Goal: Book appointment/travel/reservation

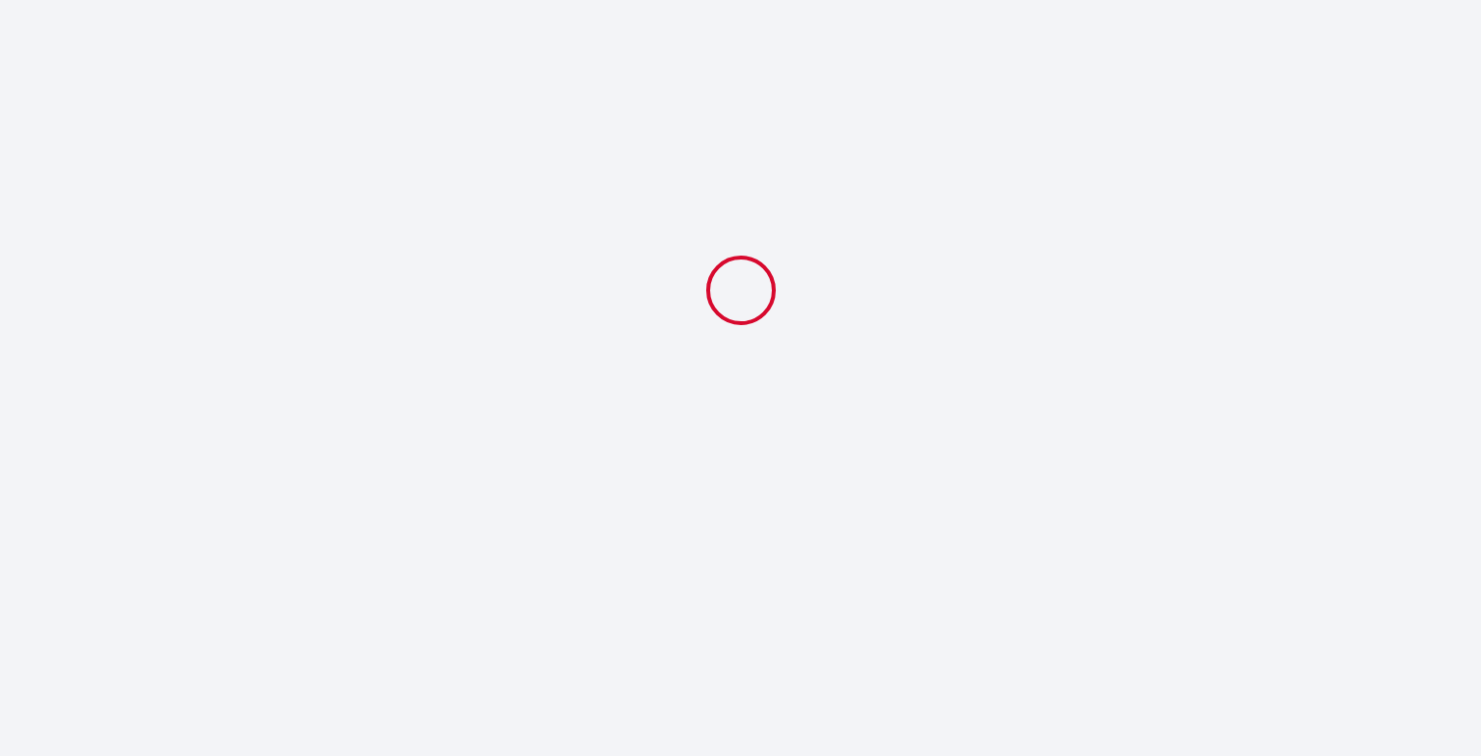
select select
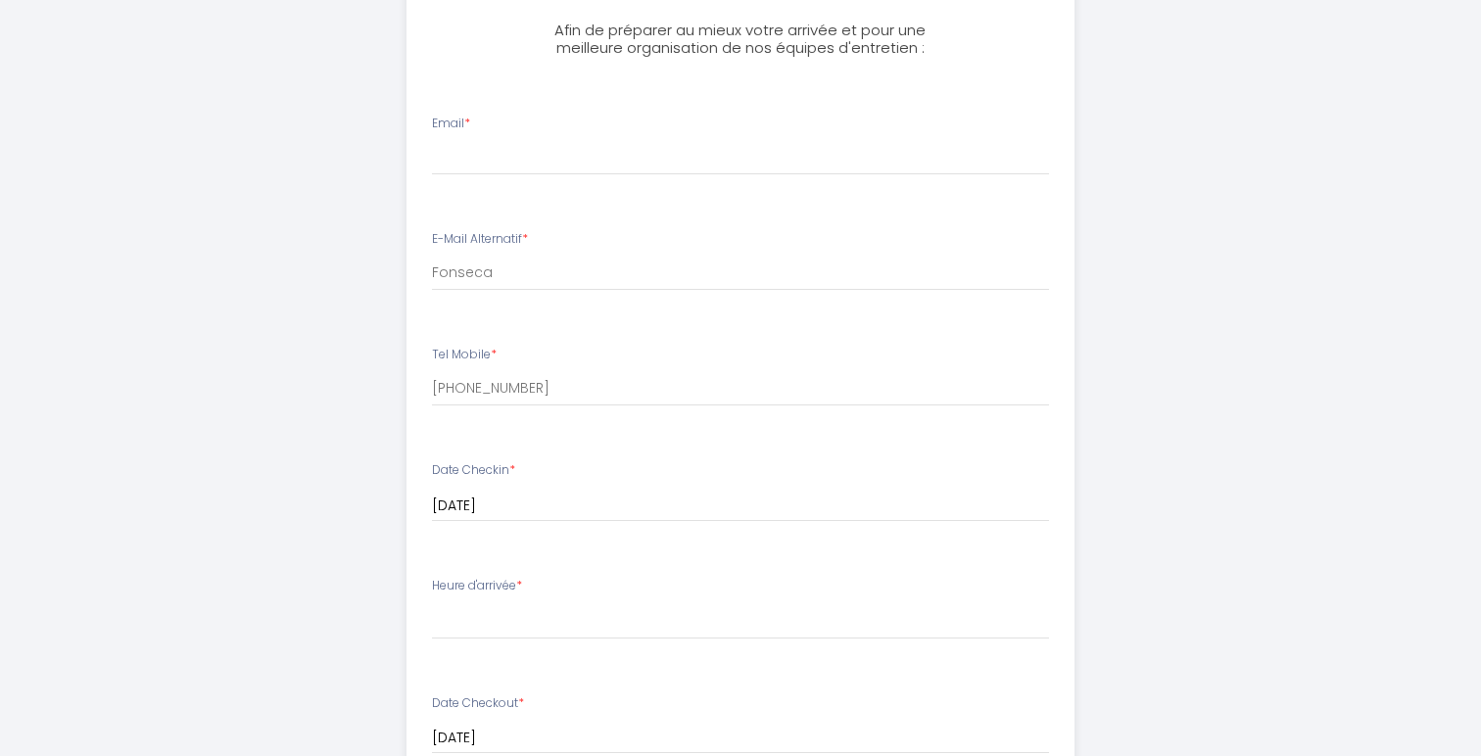
scroll to position [434, 0]
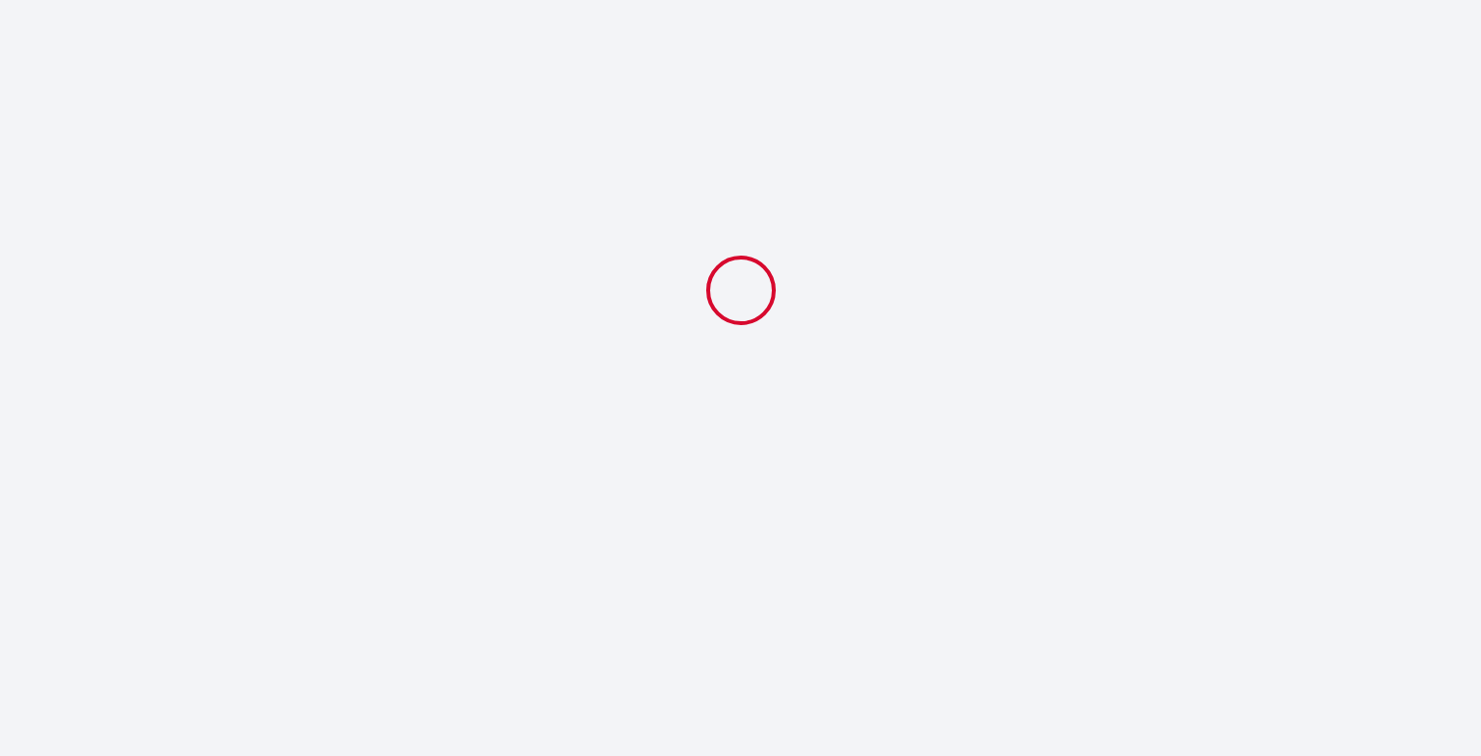
select select
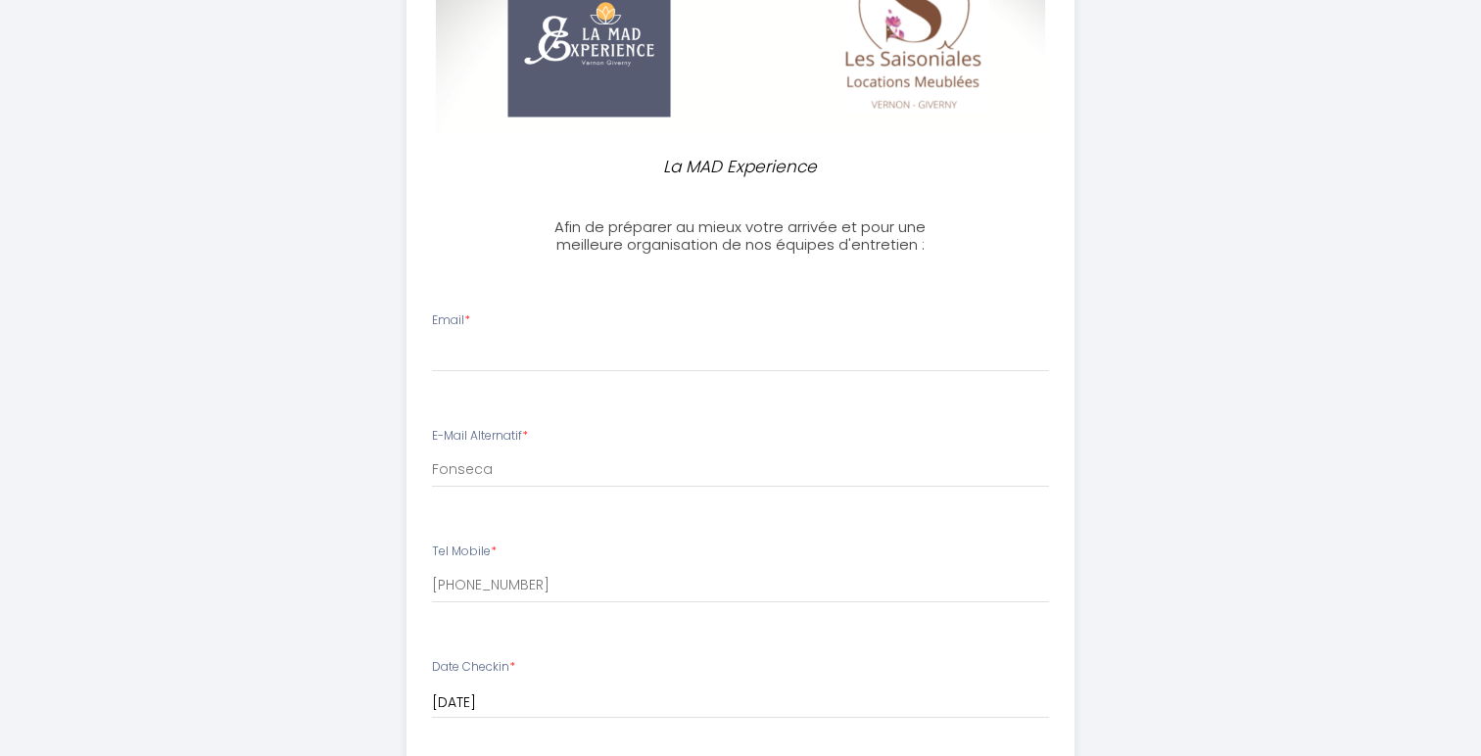
scroll to position [421, 0]
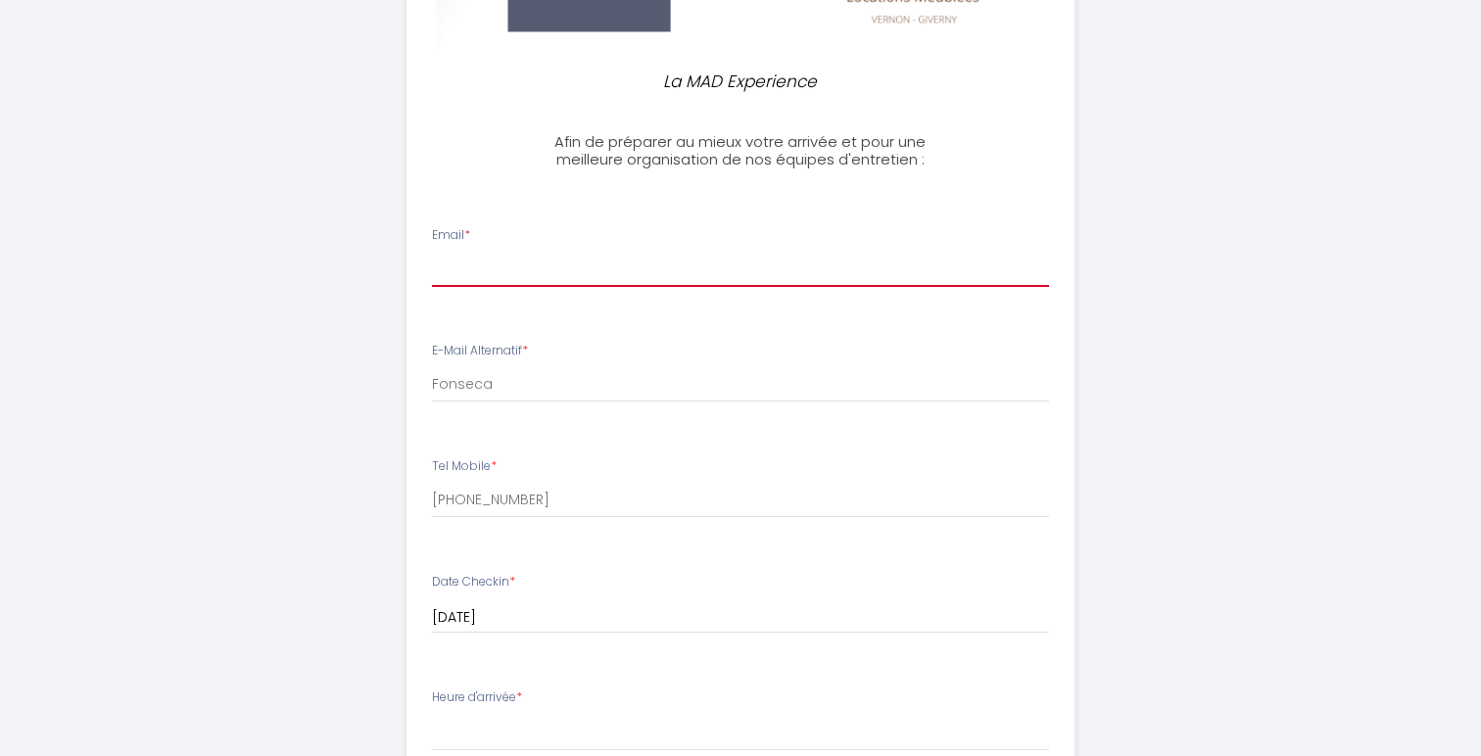
click at [639, 260] on input "Email *" at bounding box center [741, 269] width 618 height 35
type input "[EMAIL_ADDRESS][DOMAIN_NAME]"
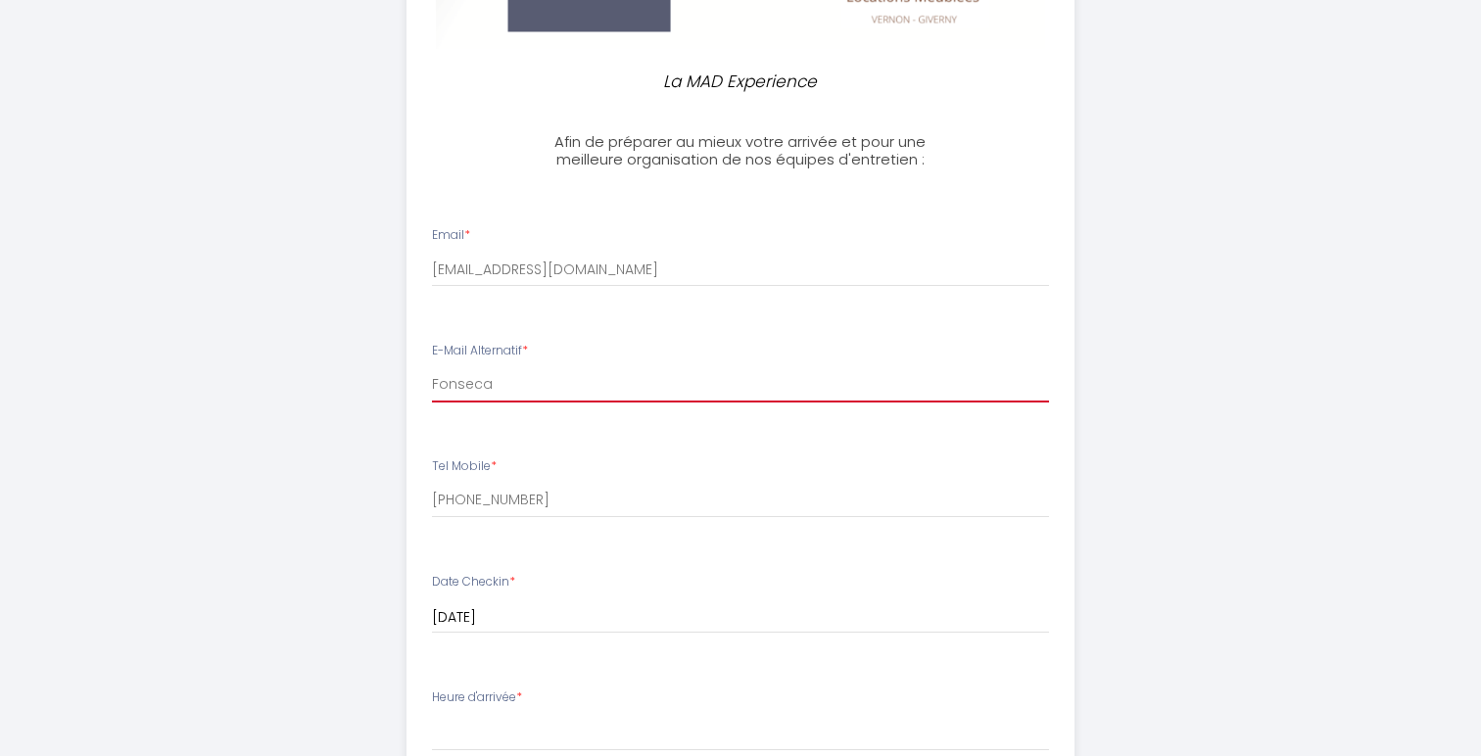
type input "[EMAIL_ADDRESS][DOMAIN_NAME]"
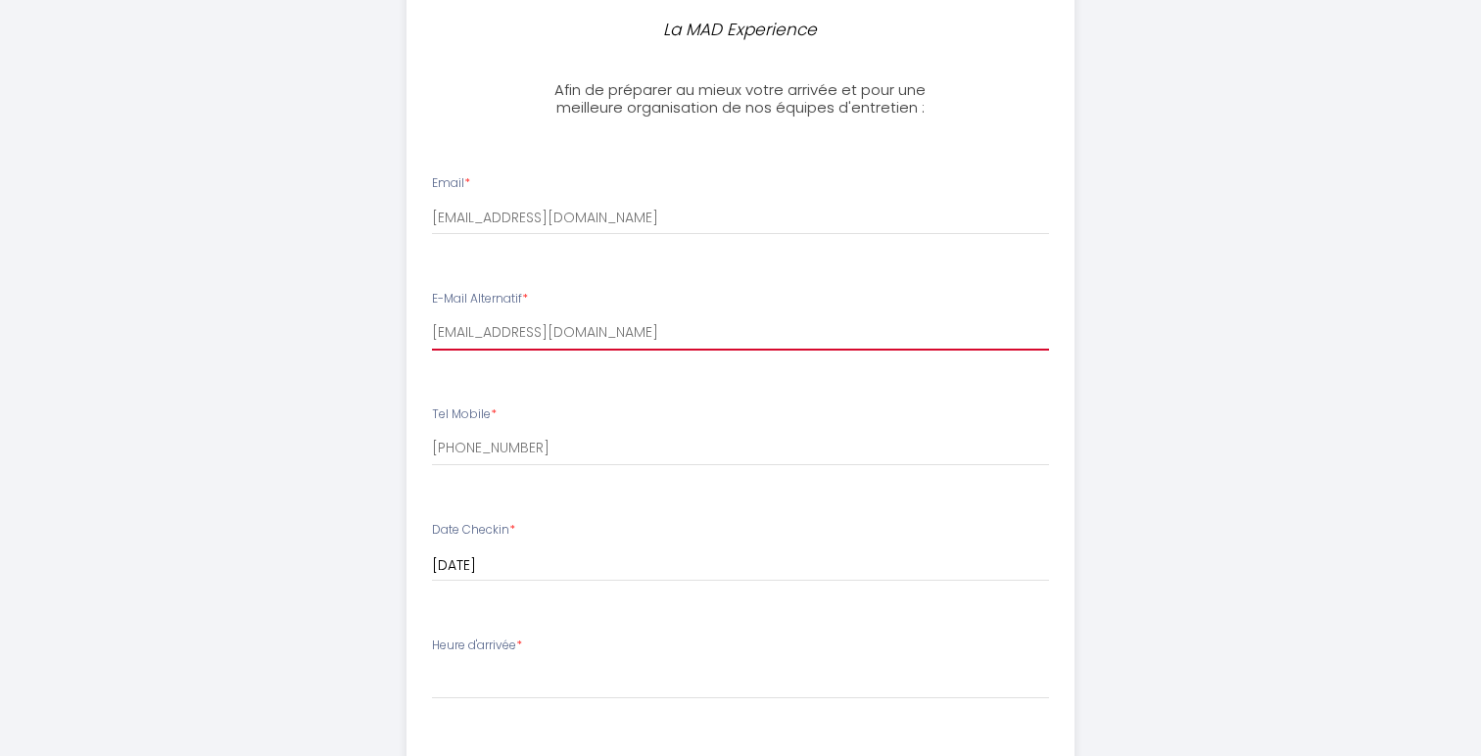
scroll to position [484, 0]
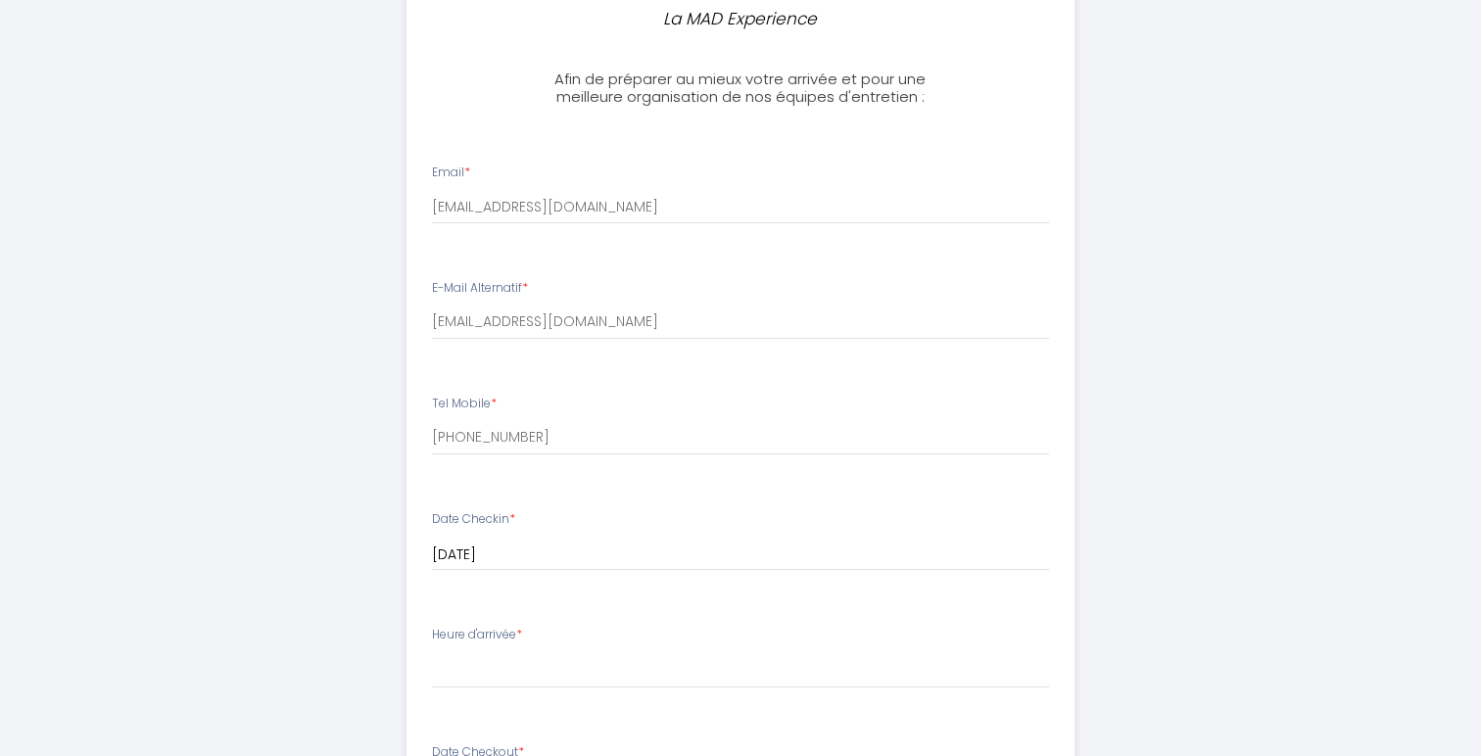
click at [588, 399] on div "Tel Mobile * [PHONE_NUMBER]" at bounding box center [740, 425] width 643 height 61
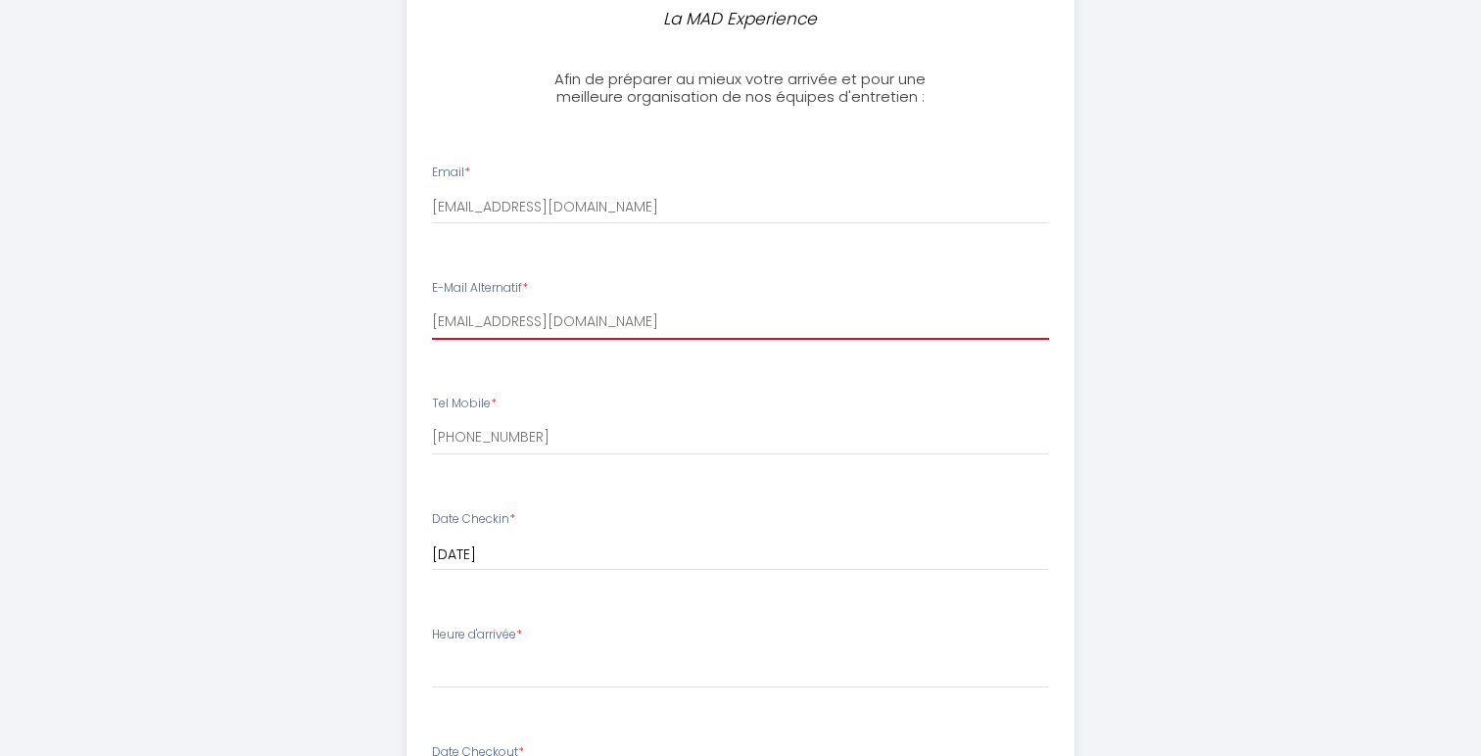
click at [661, 327] on input "[EMAIL_ADDRESS][DOMAIN_NAME]" at bounding box center [741, 322] width 618 height 35
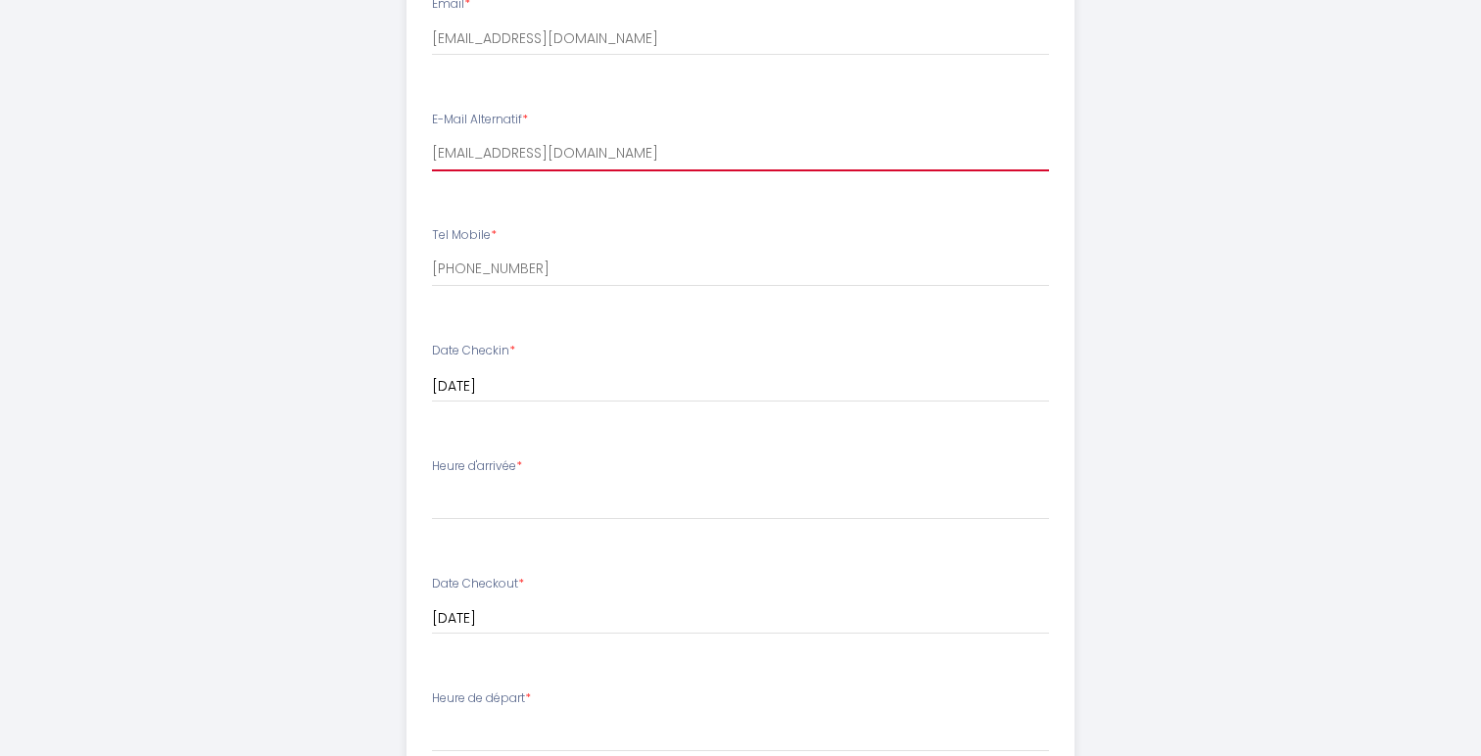
scroll to position [684, 0]
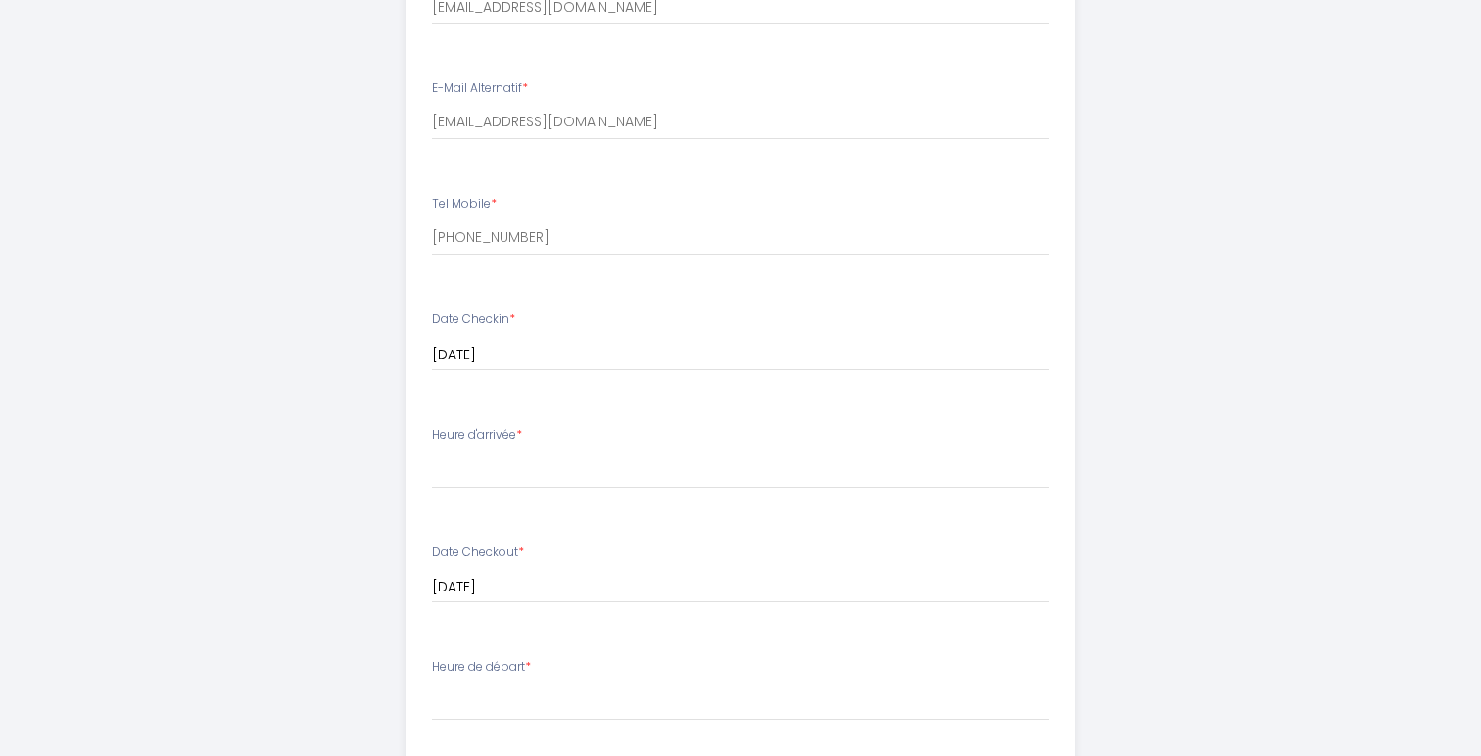
click at [640, 343] on input "[DATE]" at bounding box center [741, 355] width 618 height 25
click at [660, 318] on div "Date Checkin * [DATE] < [DATE] > Sun Mon Tue Wed Thu Fri Sat 1 2 3 4 5 6 7 8 9 …" at bounding box center [741, 340] width 618 height 61
click at [595, 455] on select "16:00 16:30 17:00 17:30 18:00 18:30 19:00 19:30 20:00" at bounding box center [741, 469] width 618 height 37
select select "16:00"
click at [432, 451] on select "16:00 16:30 17:00 17:30 18:00 18:30 19:00 19:30 20:00" at bounding box center [741, 469] width 618 height 37
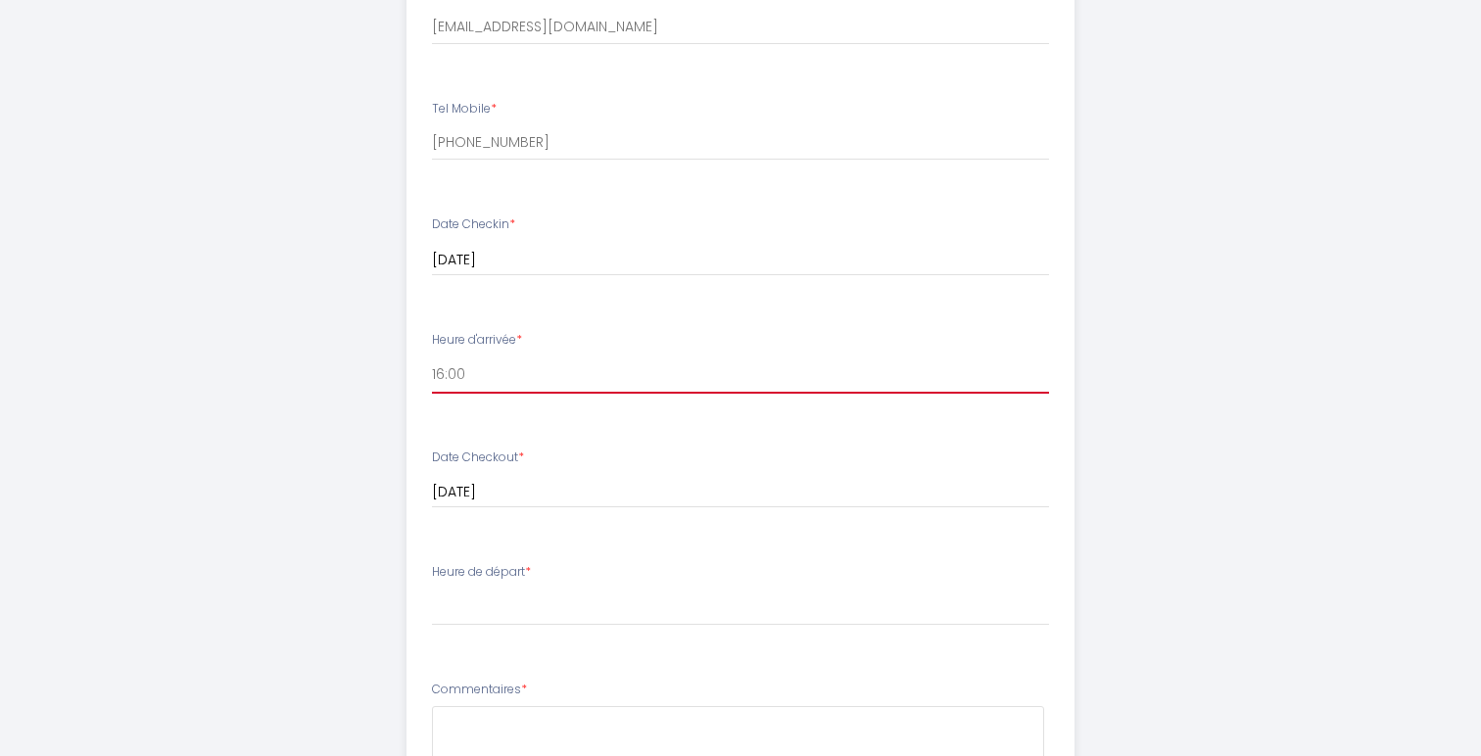
scroll to position [804, 0]
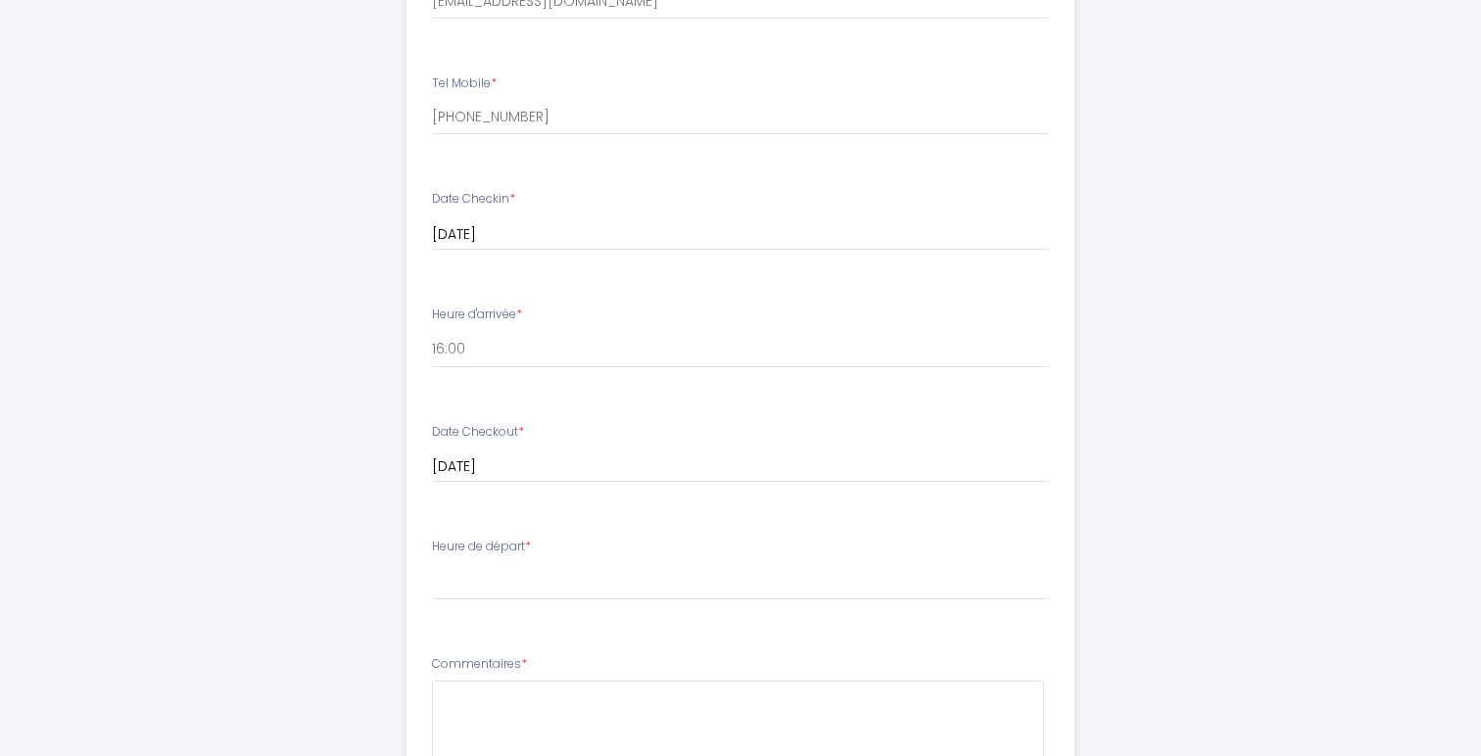
click at [577, 470] on input "[DATE]" at bounding box center [741, 466] width 618 height 25
click at [559, 433] on div "Date Checkout * [DATE] < [DATE] > Sun Mon Tue Wed Thu Fri Sat 1 2 3 4 5 6 7 8 9…" at bounding box center [741, 453] width 618 height 61
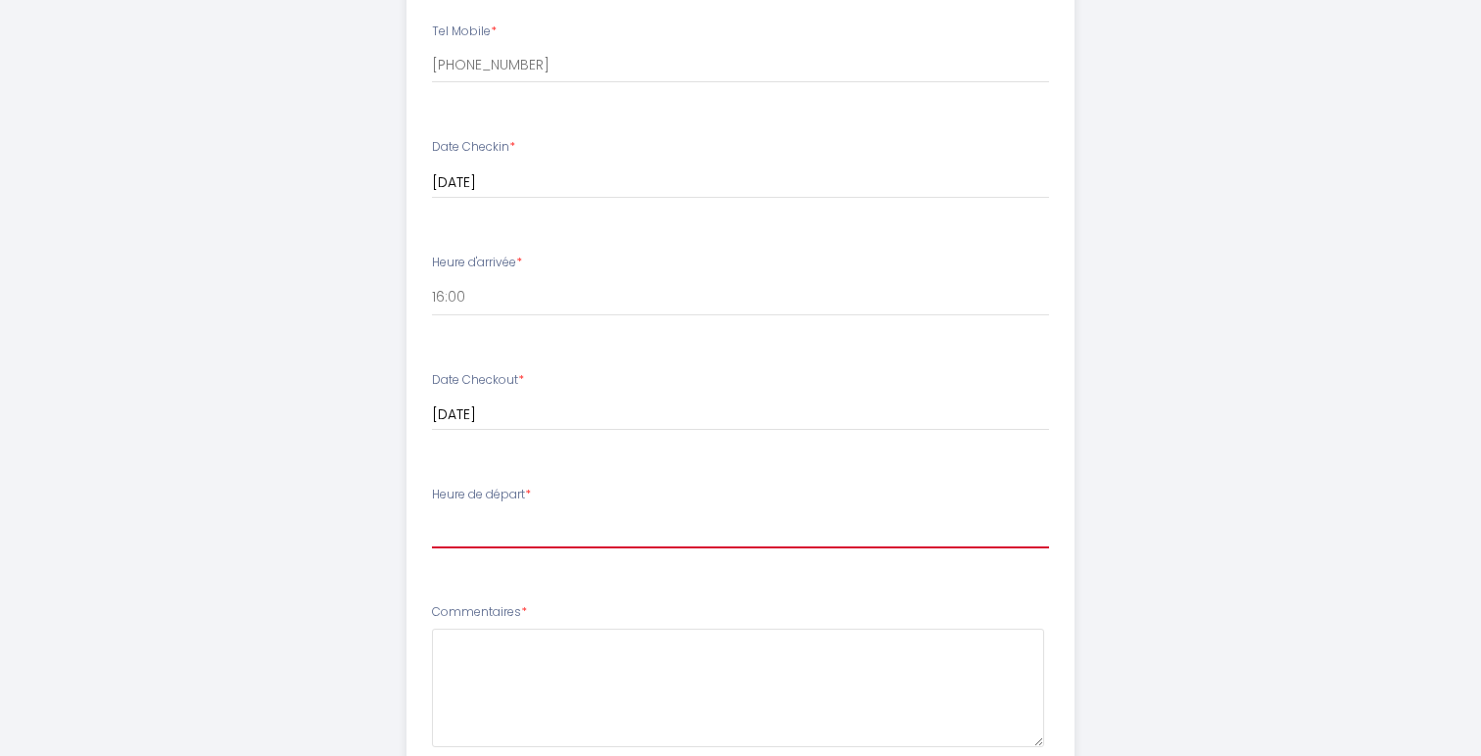
click at [569, 537] on select "00:00 00:30 01:00 01:30 02:00 02:30 03:00 03:30 04:00 04:30 05:00 05:30 06:00 0…" at bounding box center [741, 529] width 618 height 37
click at [490, 532] on select "00:00 00:30 01:00 01:30 02:00 02:30 03:00 03:30 04:00 04:30 05:00 05:30 06:00 0…" at bounding box center [741, 529] width 618 height 37
select select "11:00"
click at [432, 511] on select "00:00 00:30 01:00 01:30 02:00 02:30 03:00 03:30 04:00 04:30 05:00 05:30 06:00 0…" at bounding box center [741, 529] width 618 height 37
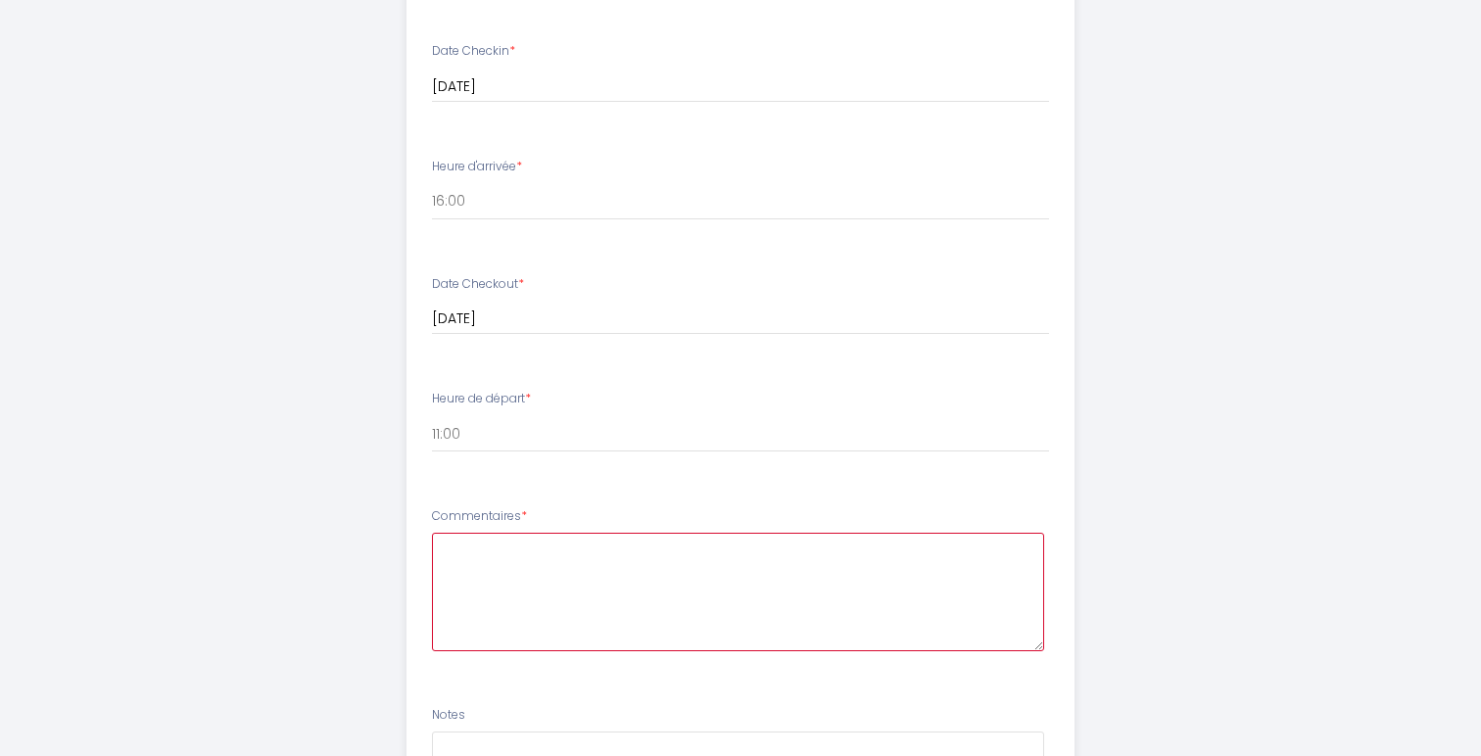
click at [528, 563] on textarea at bounding box center [738, 592] width 613 height 118
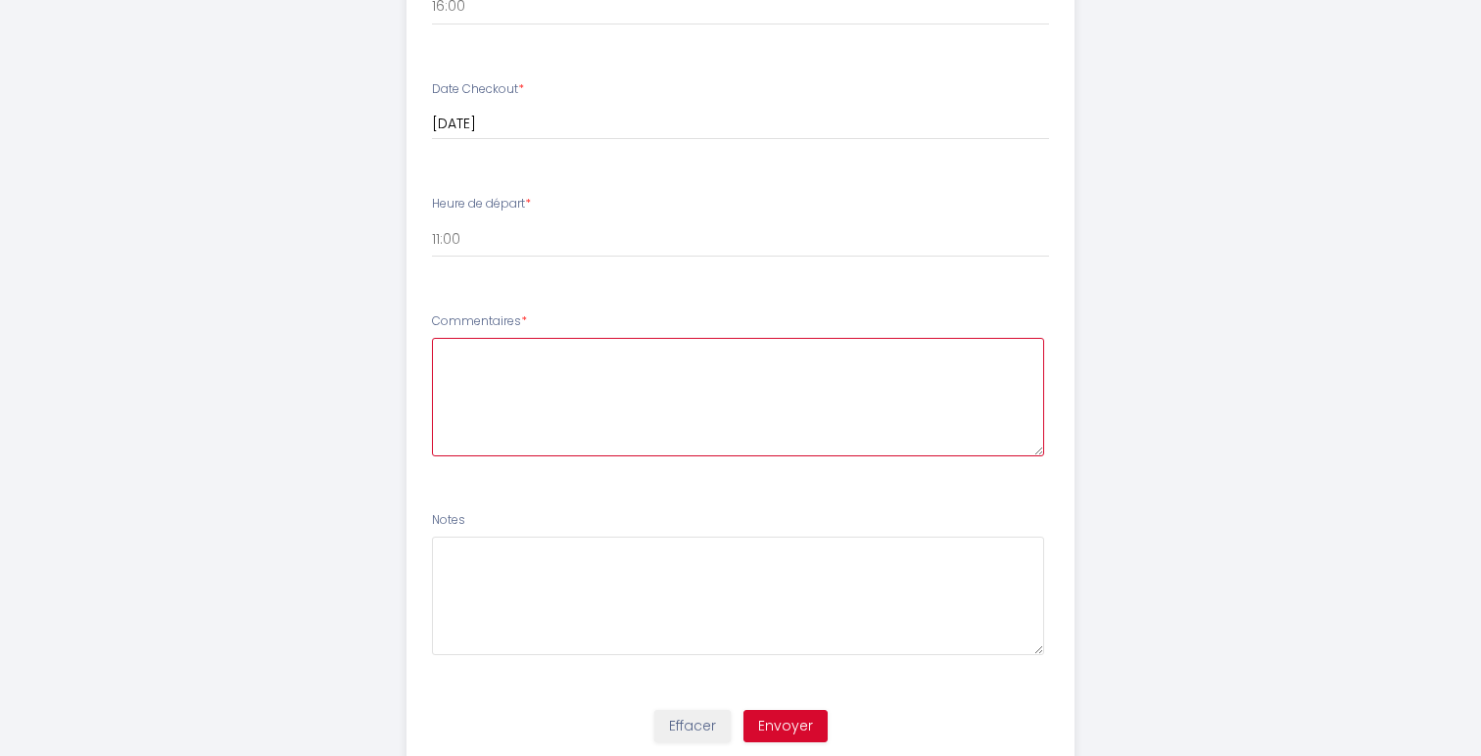
scroll to position [1165, 0]
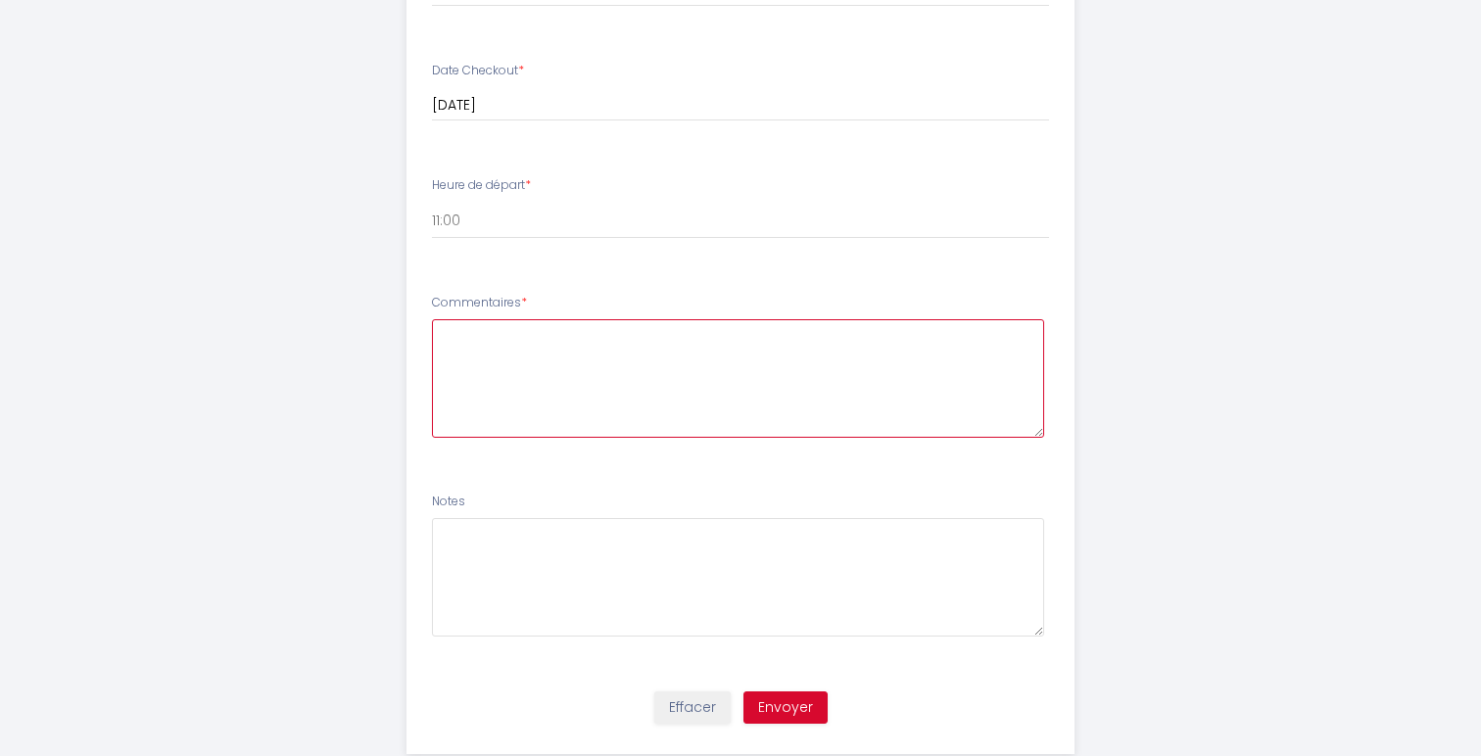
click at [556, 366] on textarea at bounding box center [738, 378] width 613 height 118
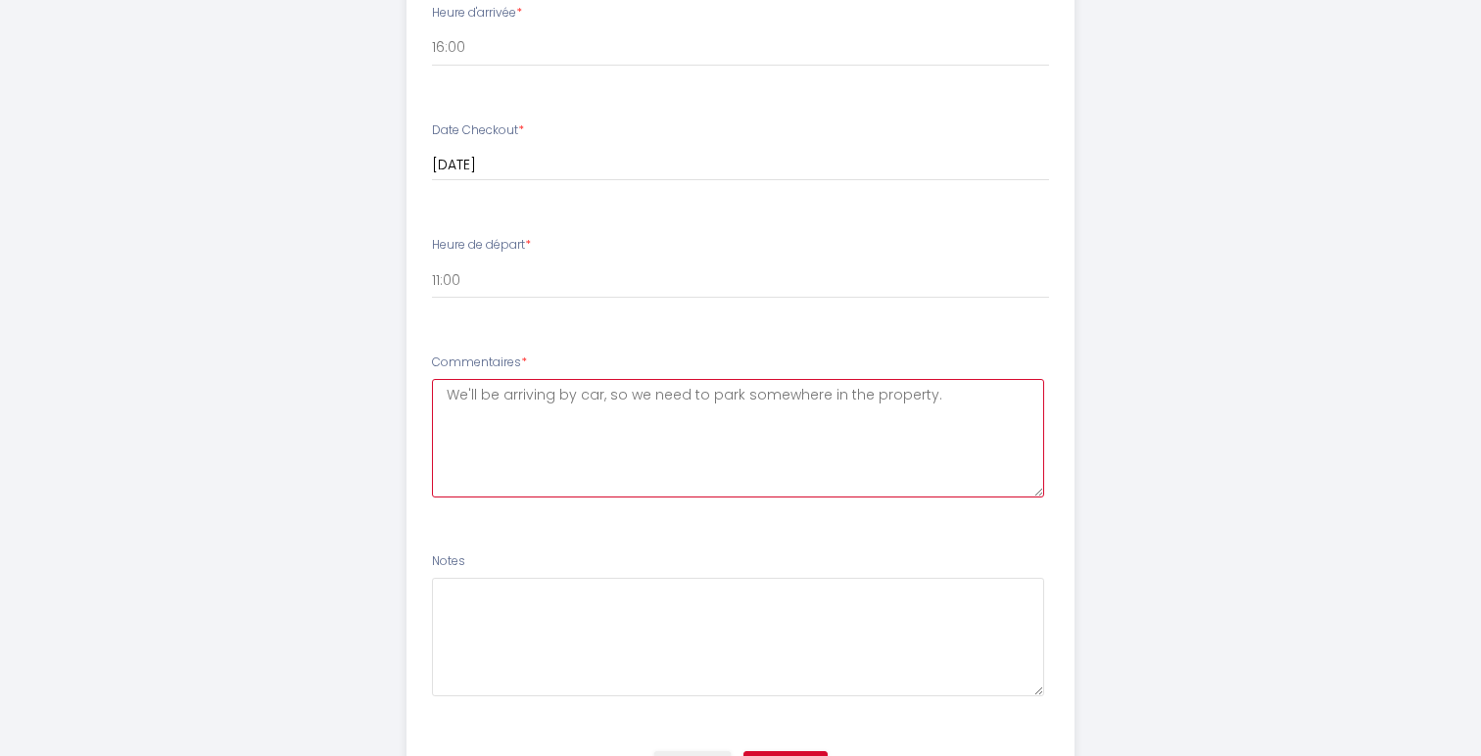
scroll to position [1109, 0]
type textarea "We'll be arriving by car, so we need to park somewhere in the property."
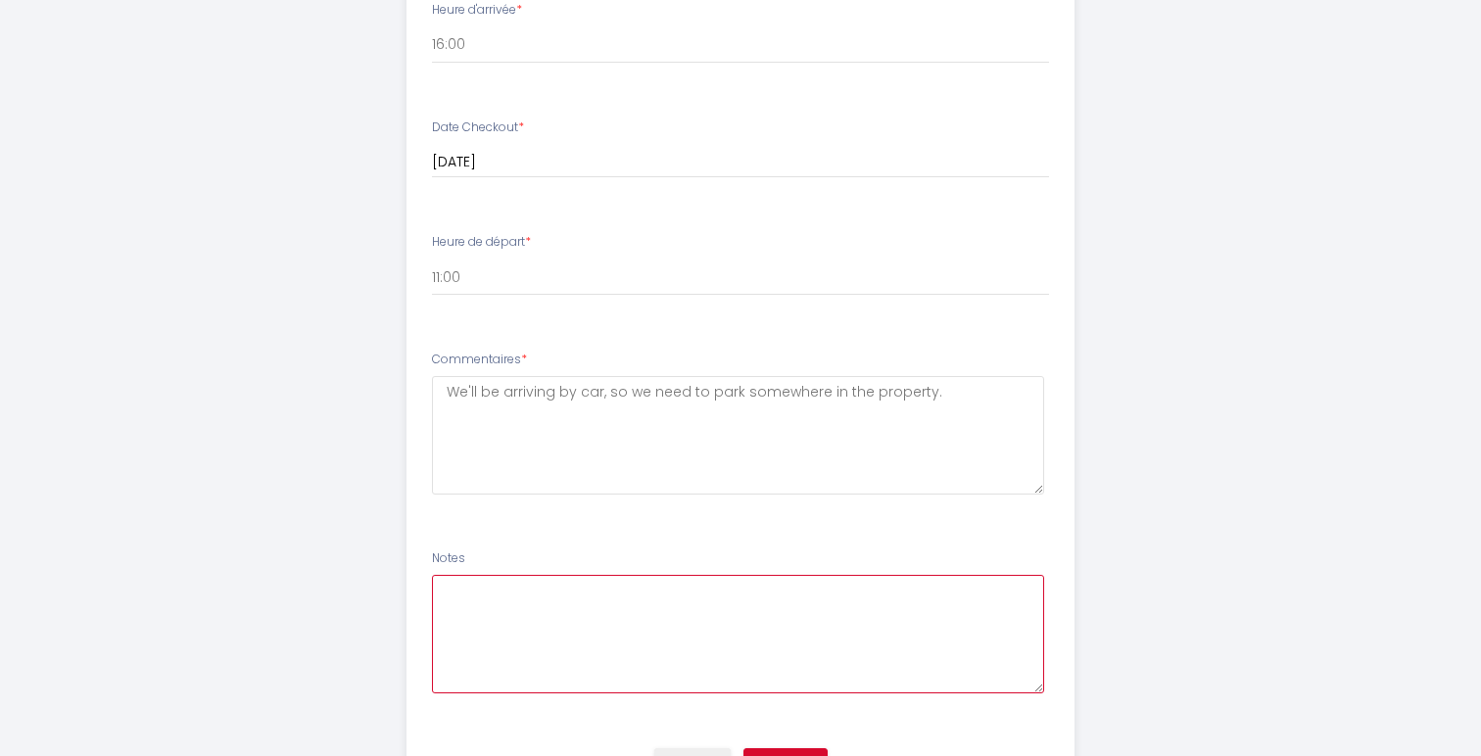
click at [545, 603] on textarea at bounding box center [738, 634] width 613 height 118
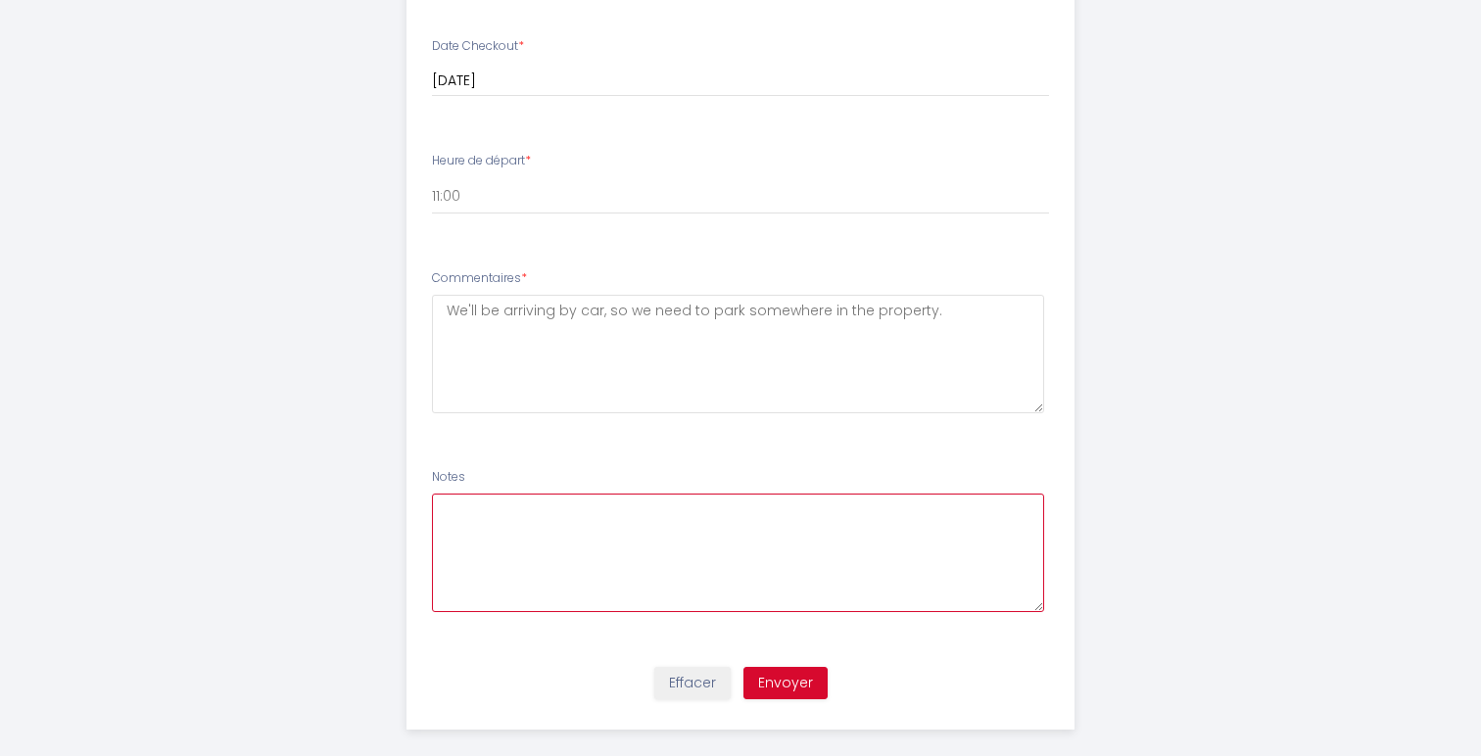
scroll to position [1194, 0]
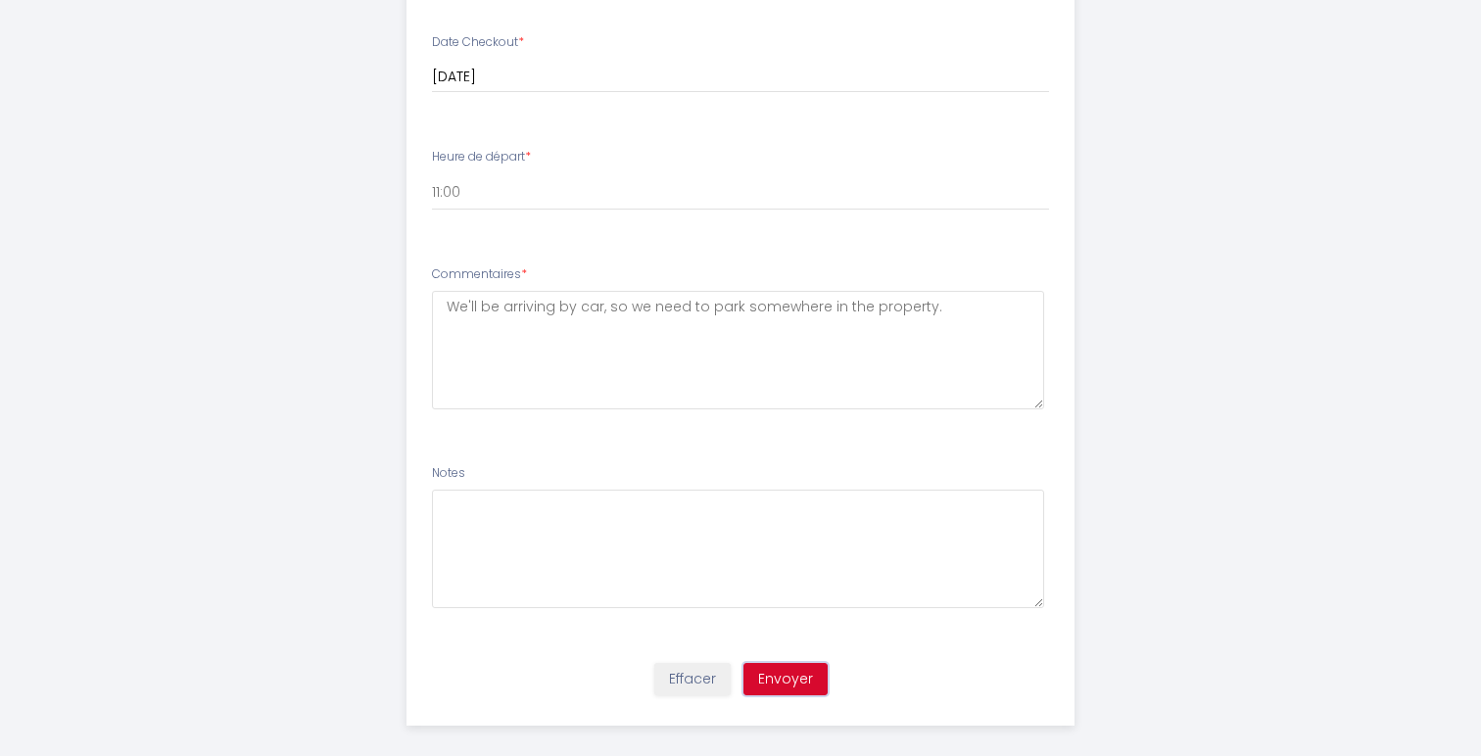
click at [777, 674] on button "Envoyer" at bounding box center [785, 679] width 84 height 33
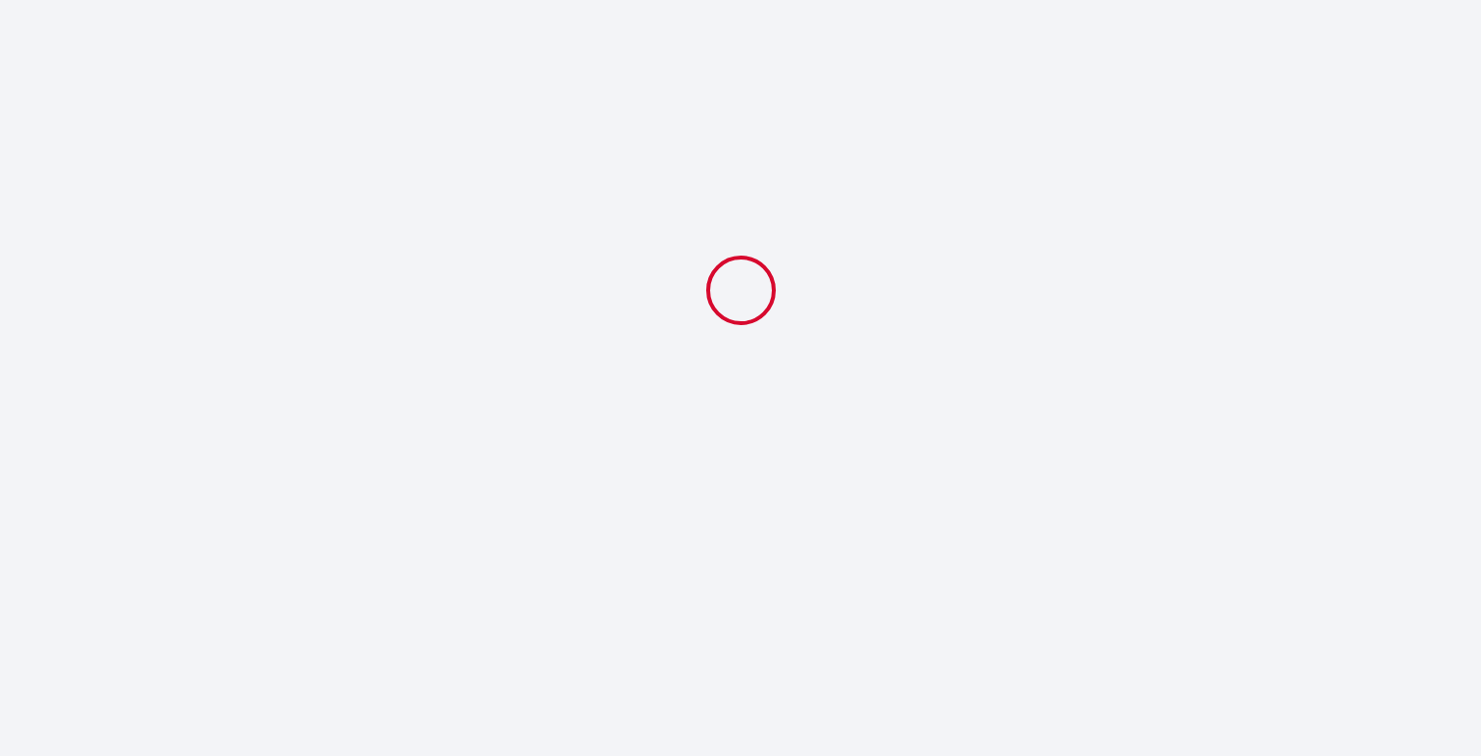
select select "11:00"
